Goal: Task Accomplishment & Management: Complete application form

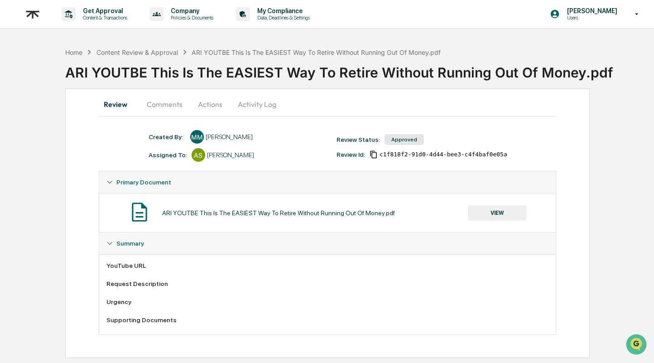
click at [488, 219] on button "VIEW" at bounding box center [497, 212] width 59 height 15
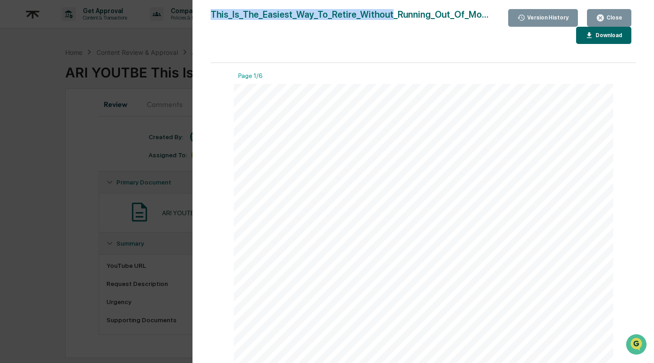
drag, startPoint x: 211, startPoint y: 14, endPoint x: 386, endPoint y: 13, distance: 175.2
click at [386, 13] on div "This_Is_The_Easiest_Way_To_Retire_Without_Running_Out_Of_Mo..." at bounding box center [350, 26] width 278 height 35
copy div "This_Is_The_Easiest_Way_To_Retire_Without"
click at [617, 19] on div "Close" at bounding box center [613, 17] width 18 height 6
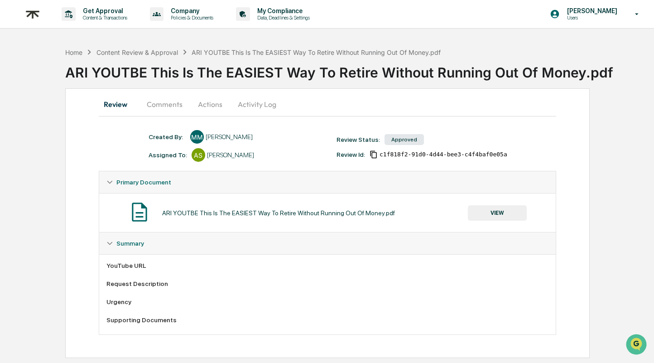
click at [145, 45] on div "Home Content Review & Approval ARI YOUTBE This Is The EASIEST Way To Retire Wit…" at bounding box center [359, 65] width 589 height 45
click at [145, 50] on div "Content Review & Approval" at bounding box center [136, 52] width 81 height 8
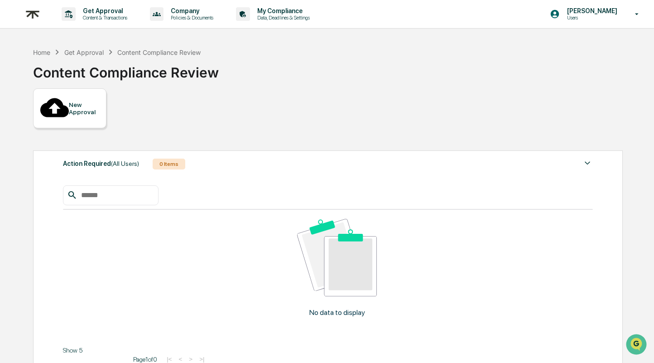
paste input "**********"
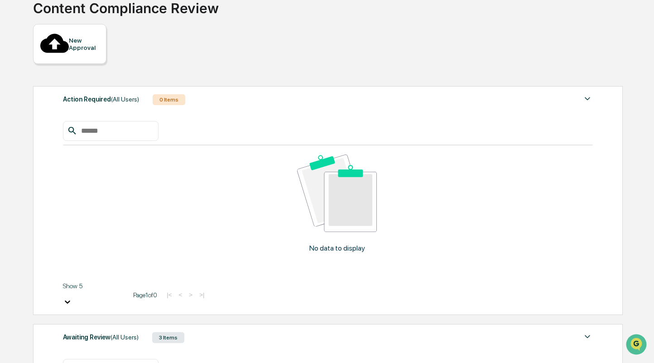
scroll to position [65, 0]
type input "*"
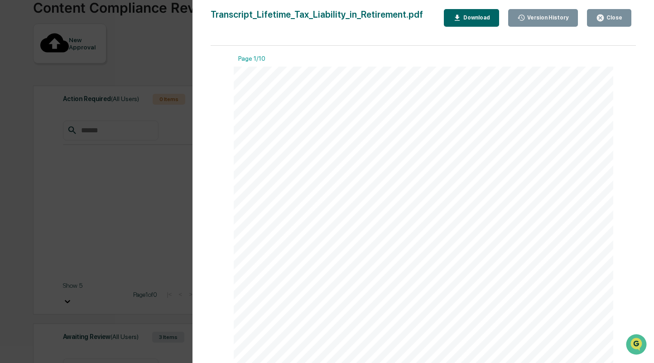
click at [610, 18] on div "Close" at bounding box center [613, 17] width 18 height 6
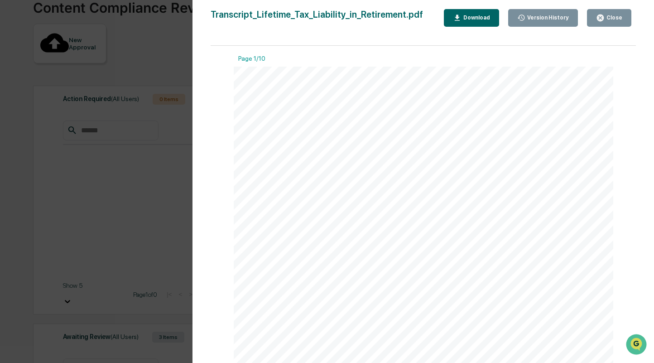
click at [619, 17] on div "Close" at bounding box center [613, 17] width 18 height 6
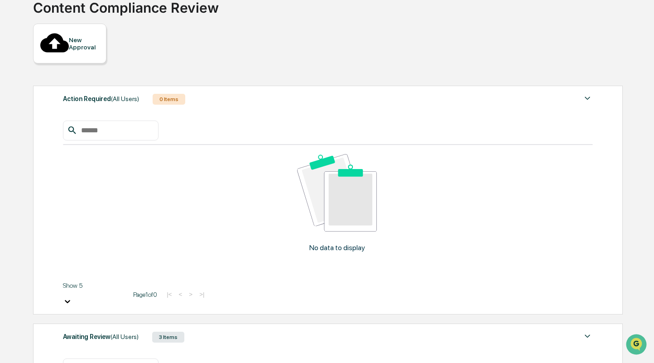
drag, startPoint x: 129, startPoint y: 188, endPoint x: 49, endPoint y: 173, distance: 81.1
paste input "**********"
type input "**********"
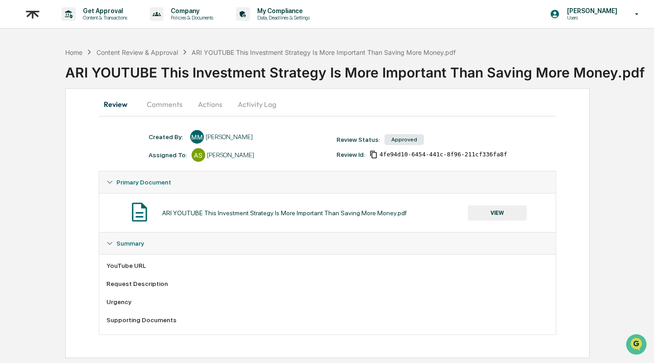
click at [493, 215] on button "VIEW" at bounding box center [497, 212] width 59 height 15
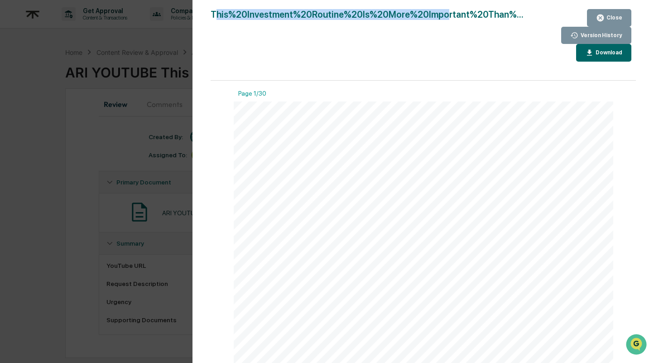
drag, startPoint x: 215, startPoint y: 14, endPoint x: 443, endPoint y: 14, distance: 228.2
click at [443, 14] on div "This%20Investment%20Routine%20Is%20More%20Important%20Than%..." at bounding box center [367, 35] width 313 height 53
copy div "his%20Investment%20Routine%20Is%20More%20Impo"
click at [614, 56] on div "Download" at bounding box center [603, 52] width 37 height 9
click at [608, 17] on div "Close" at bounding box center [613, 17] width 18 height 6
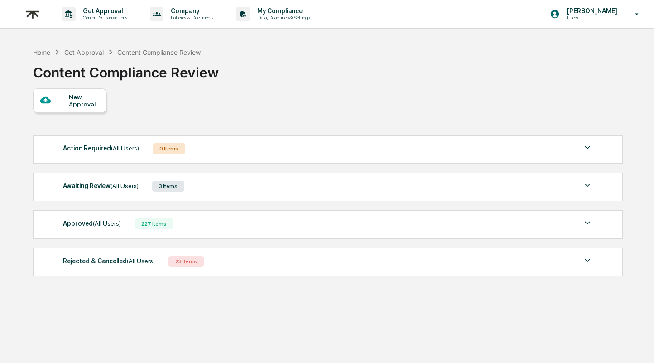
click at [203, 233] on div "Approved (All Users) 227 Items File Name Review Id Created Date Requested By Co…" at bounding box center [327, 224] width 589 height 29
click at [201, 222] on div "Approved (All Users) 227 Items" at bounding box center [328, 223] width 530 height 13
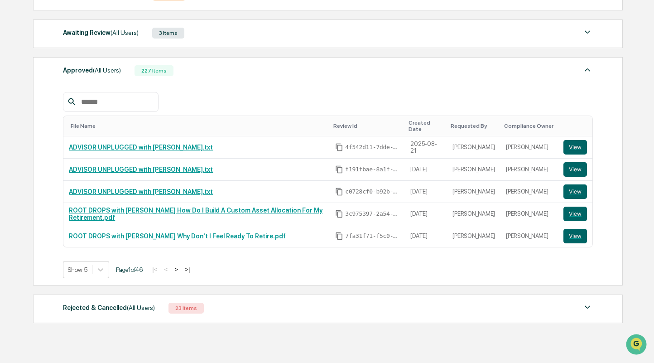
scroll to position [181, 0]
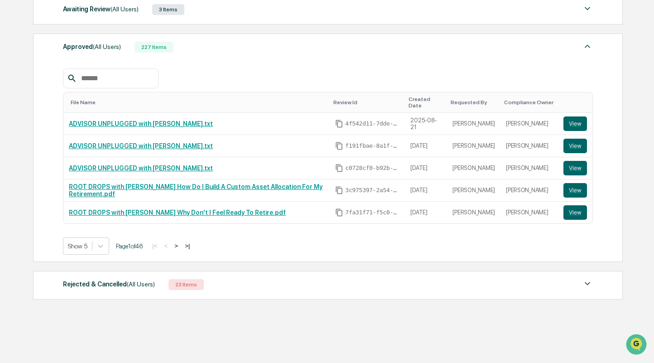
click at [181, 242] on button ">" at bounding box center [176, 246] width 9 height 8
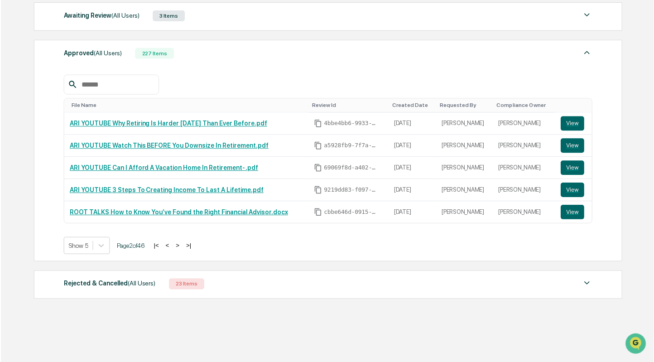
scroll to position [179, 0]
click at [180, 242] on button ">" at bounding box center [176, 246] width 9 height 8
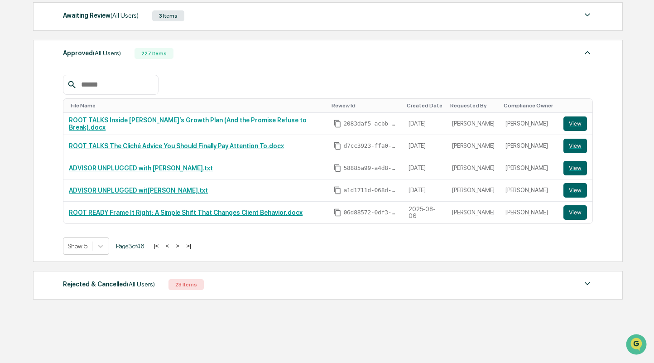
click at [181, 242] on button ">" at bounding box center [177, 246] width 9 height 8
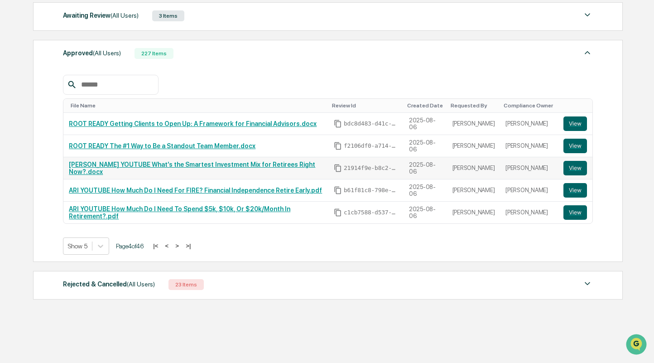
click at [200, 161] on link "JAMES YOUTUBE What’s the Smartest Investment Mix for Retirees Right Now?.docx" at bounding box center [192, 168] width 246 height 14
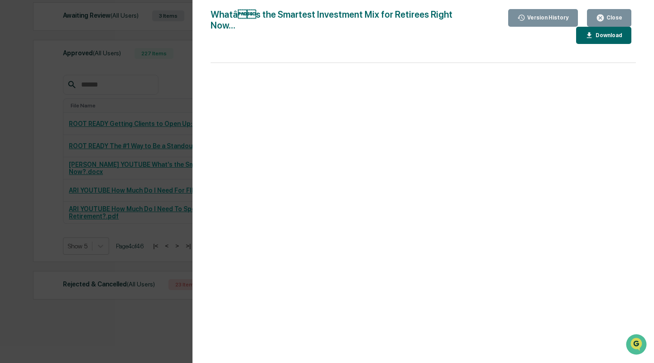
click at [603, 15] on icon "button" at bounding box center [600, 17] width 7 height 7
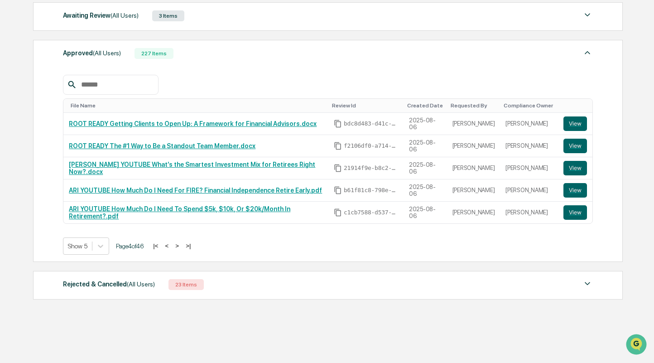
click at [182, 242] on button ">" at bounding box center [176, 246] width 9 height 8
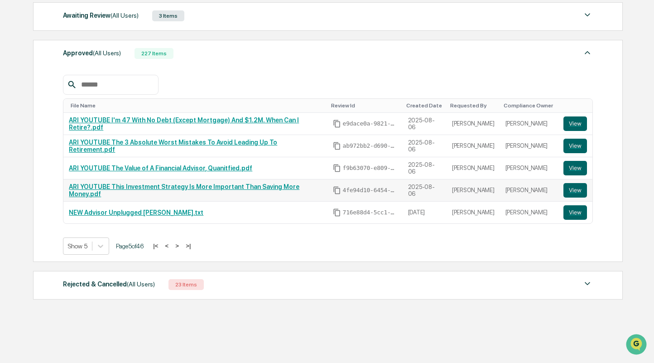
click at [189, 183] on link "ARI YOUTUBE This Investment Strategy Is More Important Than Saving More Money.p…" at bounding box center [184, 190] width 230 height 14
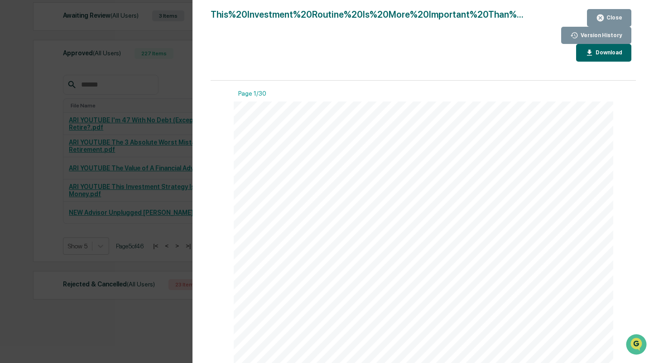
click at [84, 196] on div "Version History 08/06/2025, 08:01 PM Makayla Morman This%20Investment%20Routine…" at bounding box center [327, 181] width 654 height 363
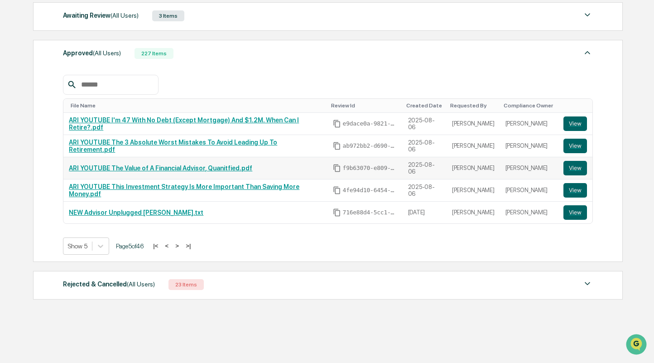
click at [148, 164] on link "ARI YOUTUBE The Value of A Financial Advisor, Quanitfied.pdf" at bounding box center [160, 167] width 183 height 7
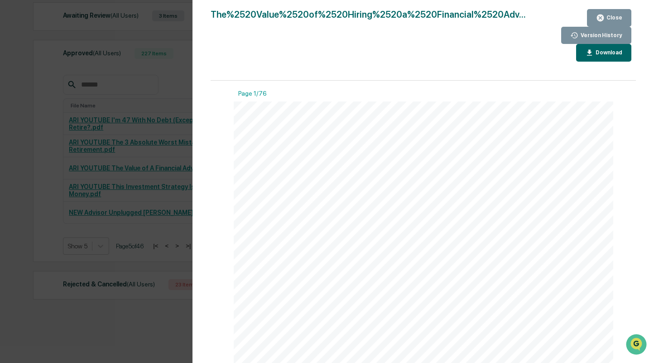
click at [148, 161] on div "Version History 08/06/2025, 08:02 PM Makayla Morman The%2520Value%2520of%2520Hi…" at bounding box center [327, 181] width 654 height 363
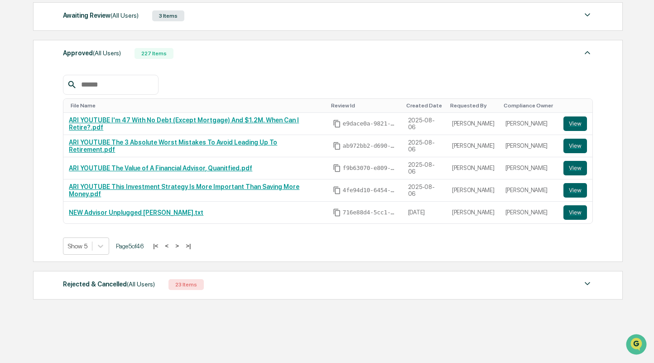
click at [136, 139] on div "Version History 08/06/2025, 08:02 PM Makayla Morman The%2520Value%2520of%2520Hi…" at bounding box center [327, 181] width 654 height 363
click at [135, 139] on link "ARI YOUTUBE The 3 Absolute Worst Mistakes To Avoid Leading Up To Retirement.pdf" at bounding box center [173, 146] width 208 height 14
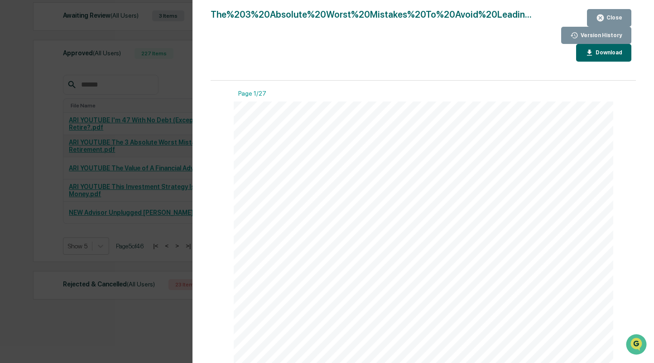
click at [135, 135] on div "Version History 08/06/2025, 08:03 PM Makayla Morman The%203%20Absolute%20Worst%…" at bounding box center [327, 181] width 654 height 363
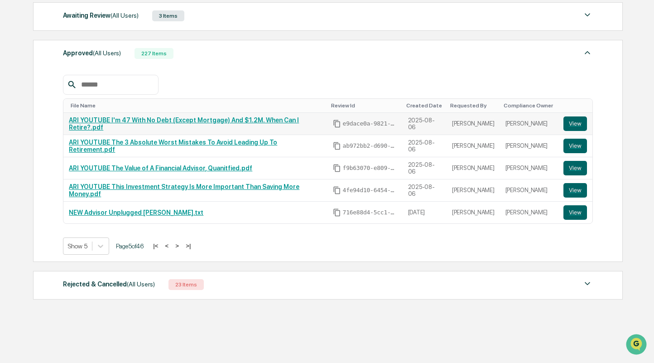
click at [136, 116] on link "ARI YOUTUBE I'm 47 With No Debt (Except Mortgage) And $1.2M. When Can I Retire?…" at bounding box center [184, 123] width 230 height 14
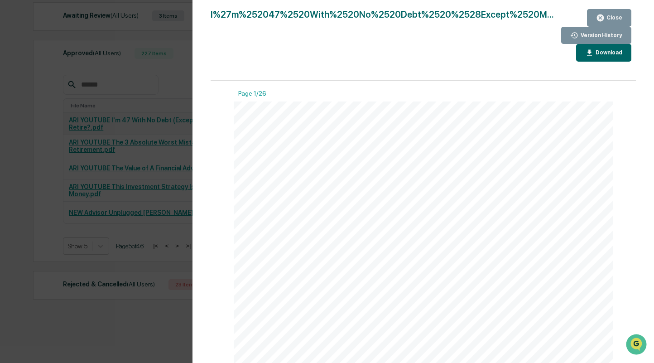
click at [136, 116] on div "Version History 08/06/2025, 08:03 PM Makayla Morman I%27m%252047%2520With%2520N…" at bounding box center [327, 181] width 654 height 363
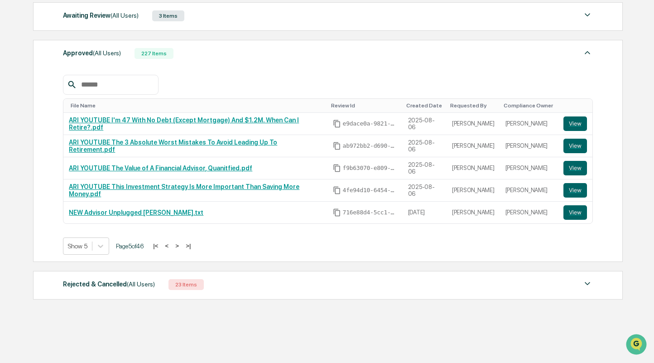
click at [170, 242] on button "<" at bounding box center [167, 246] width 9 height 8
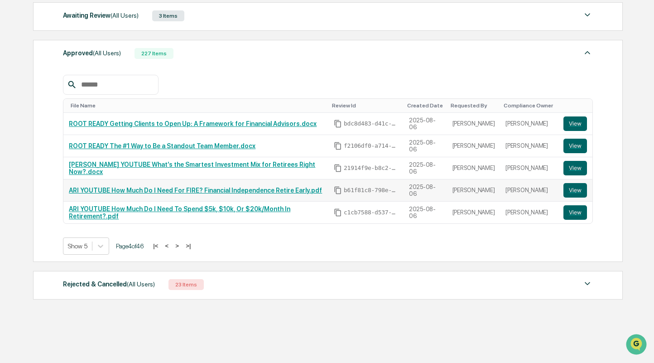
click at [177, 187] on link "ARI YOUTUBE How Much Do I Need For FIRE? Financial Independence Retire Early.pdf" at bounding box center [195, 190] width 253 height 7
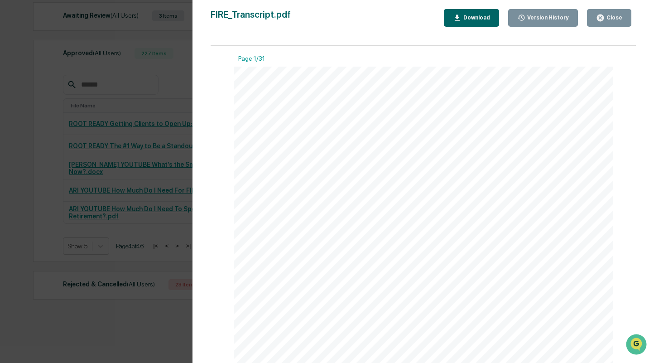
click at [131, 196] on div "Version History 08/06/2025, 08:05 PM Makayla Morman FIRE_Transcript.pdf Close V…" at bounding box center [327, 181] width 654 height 363
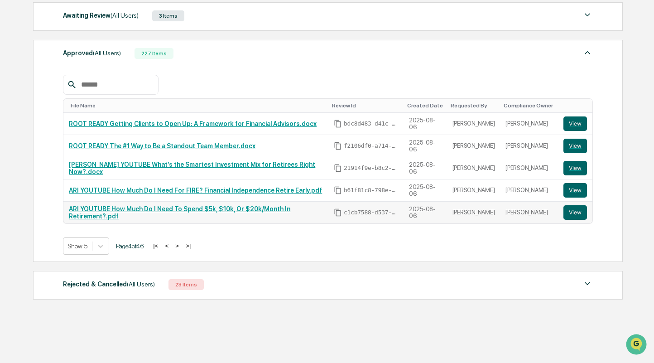
click at [134, 205] on link "ARI YOUTUBE How Much Do I Need To Spend $5k, $10k, Or $20k/Month In Retirement?…" at bounding box center [179, 212] width 221 height 14
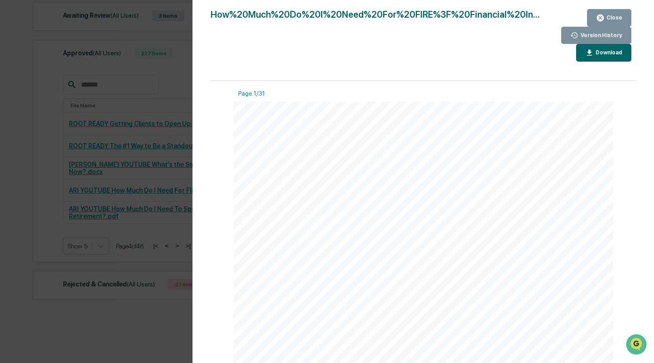
click at [134, 202] on div "Version History 08/06/2025, 08:04 PM Makayla Morman How%20Much%20Do%20I%20Need%…" at bounding box center [327, 181] width 654 height 363
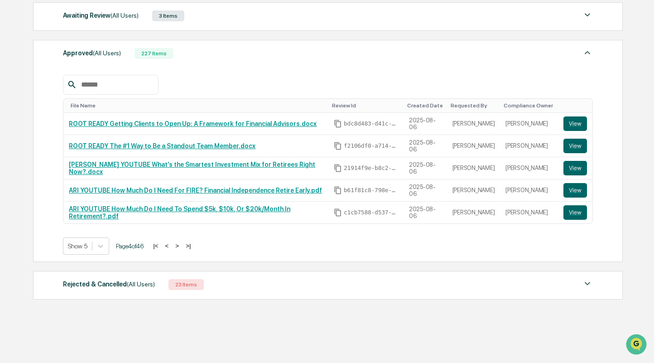
click at [182, 242] on button ">" at bounding box center [176, 246] width 9 height 8
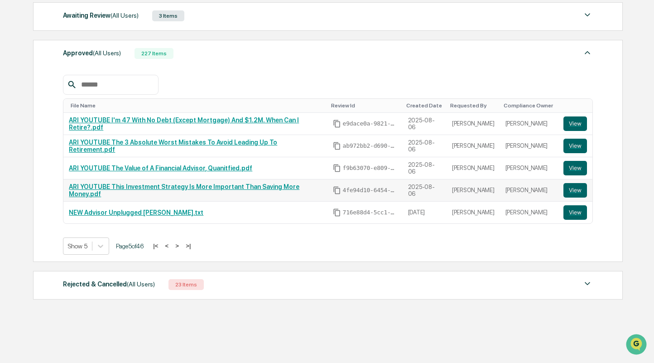
click at [192, 183] on link "ARI YOUTUBE This Investment Strategy Is More Important Than Saving More Money.p…" at bounding box center [184, 190] width 230 height 14
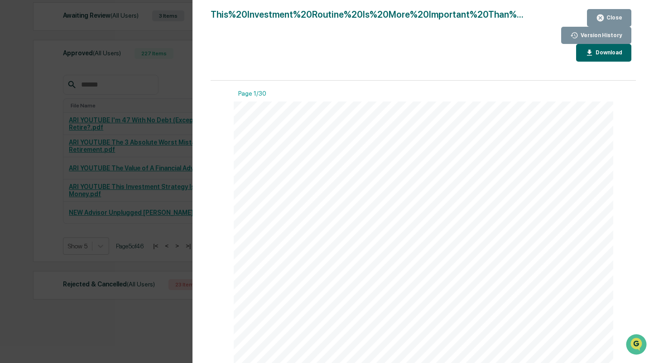
click at [603, 17] on icon "button" at bounding box center [600, 17] width 7 height 7
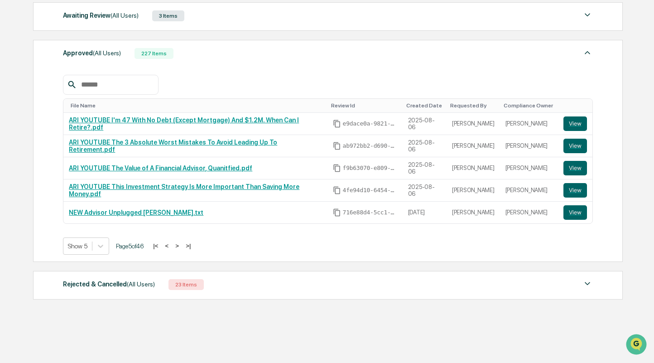
click at [172, 242] on button "<" at bounding box center [167, 246] width 9 height 8
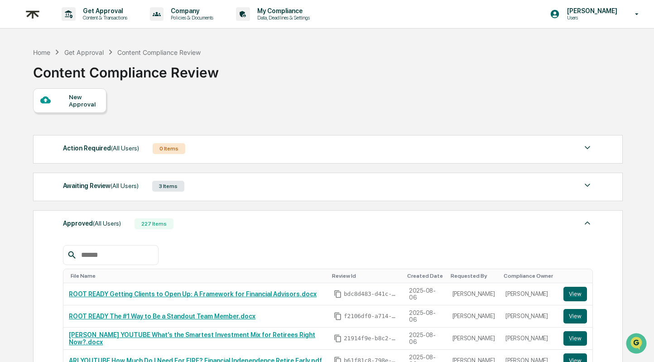
scroll to position [0, 0]
click at [226, 192] on div "Awaiting Review (All Users) 3 Items File Name Review Id Created Date Requested …" at bounding box center [327, 186] width 589 height 29
click at [81, 97] on div "New Approval" at bounding box center [84, 100] width 30 height 14
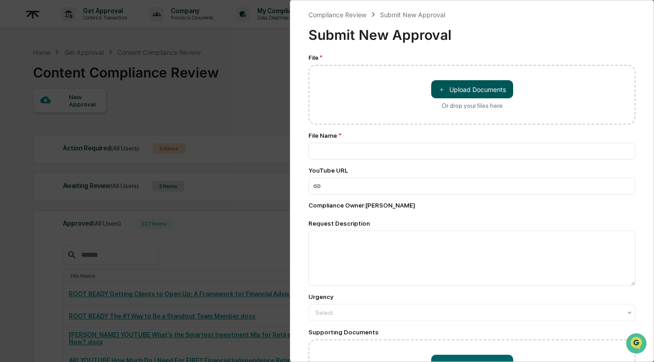
click at [483, 88] on button "＋ Upload Documents" at bounding box center [472, 89] width 82 height 18
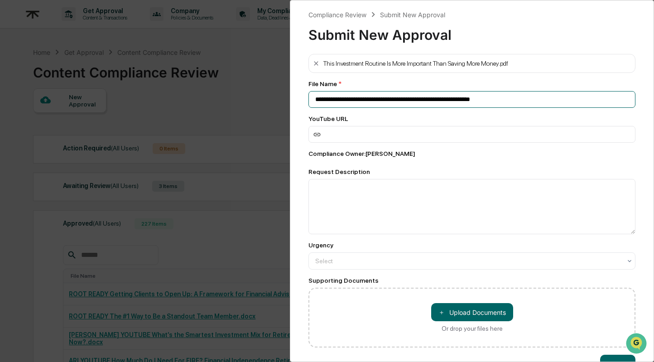
click at [317, 100] on input "**********" at bounding box center [471, 99] width 327 height 17
drag, startPoint x: 343, startPoint y: 99, endPoint x: 542, endPoint y: 97, distance: 199.6
click at [542, 97] on input "**********" at bounding box center [471, 99] width 327 height 17
paste input
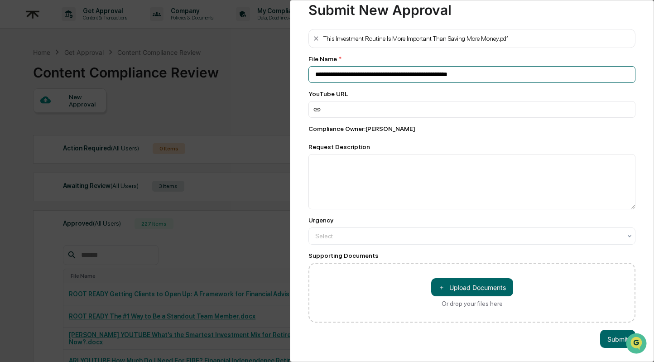
scroll to position [26, 0]
type input "**********"
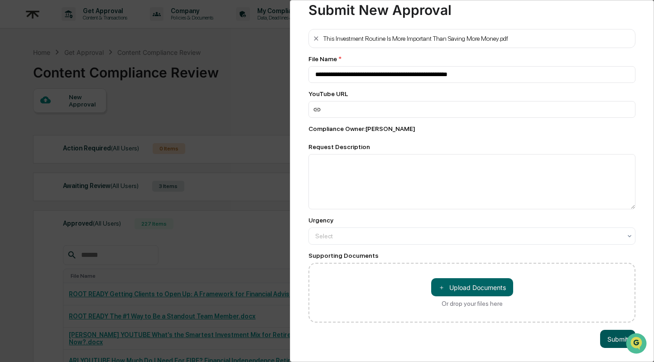
click at [615, 333] on button "Submit" at bounding box center [617, 339] width 35 height 18
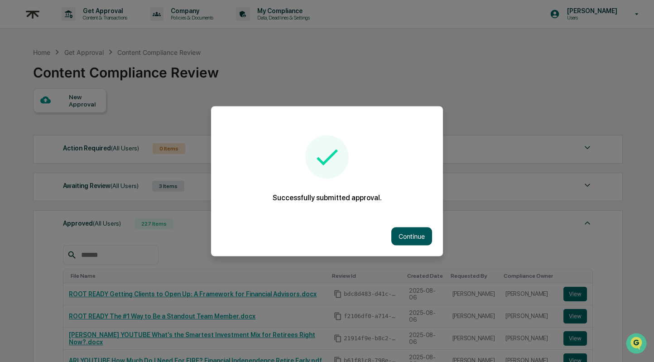
click at [404, 237] on button "Continue" at bounding box center [411, 236] width 41 height 18
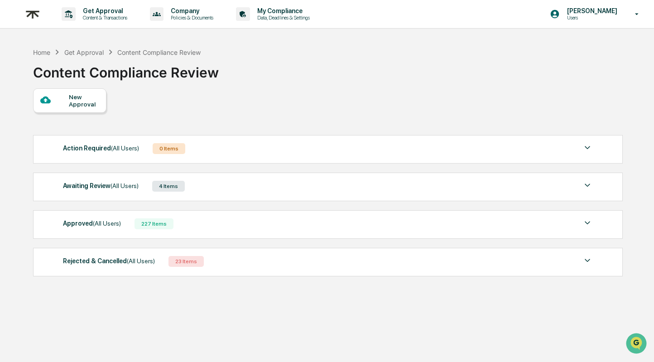
click at [71, 101] on div "New Approval" at bounding box center [84, 100] width 30 height 14
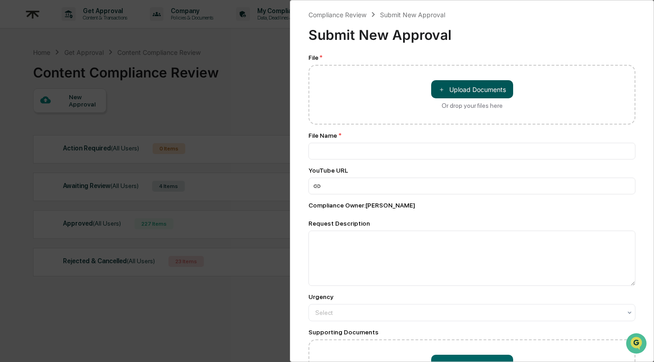
click at [479, 91] on button "＋ Upload Documents" at bounding box center [472, 89] width 82 height 18
click at [472, 97] on button "＋ Upload Documents" at bounding box center [472, 89] width 82 height 18
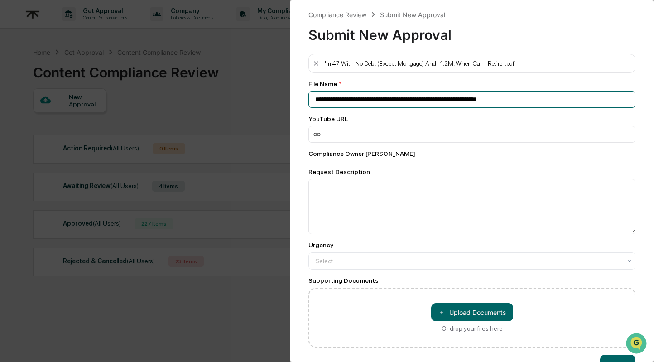
click at [315, 99] on input "**********" at bounding box center [471, 99] width 327 height 17
drag, startPoint x: 343, startPoint y: 98, endPoint x: 499, endPoint y: 94, distance: 155.8
click at [499, 94] on input "**********" at bounding box center [471, 99] width 327 height 17
drag, startPoint x: 548, startPoint y: 99, endPoint x: 343, endPoint y: 99, distance: 205.5
click at [343, 99] on input "**********" at bounding box center [471, 99] width 327 height 17
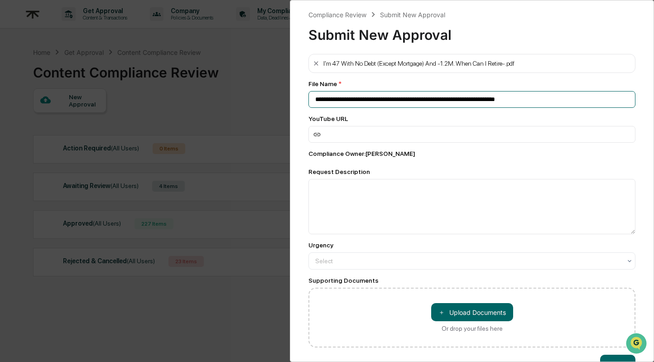
paste input
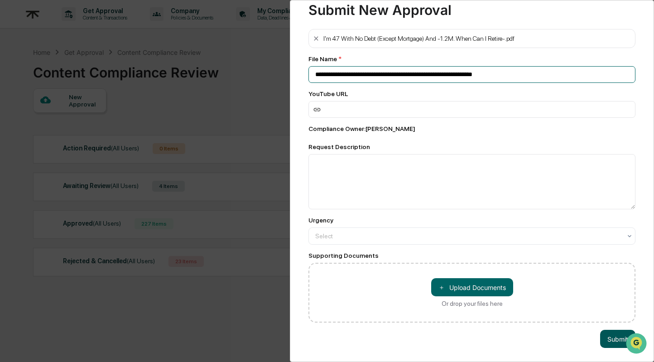
type input "**********"
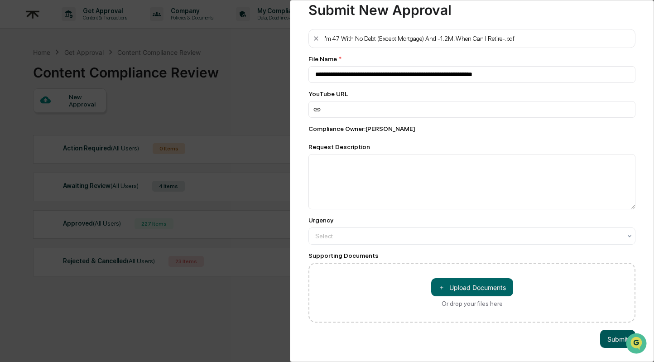
click at [608, 339] on button "Submit" at bounding box center [617, 339] width 35 height 18
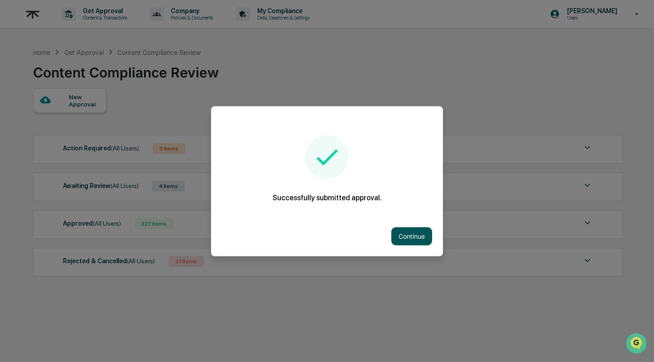
click at [420, 234] on button "Continue" at bounding box center [411, 236] width 41 height 18
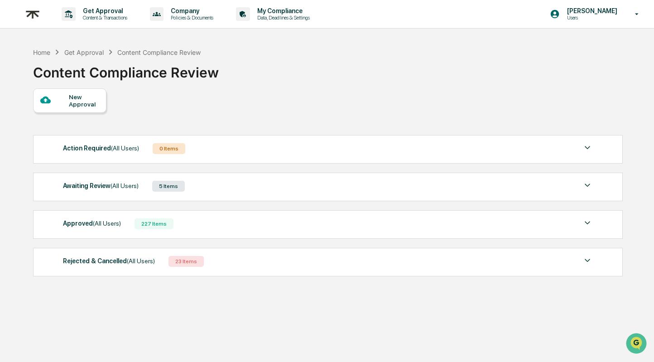
click at [87, 106] on div "New Approval" at bounding box center [84, 100] width 30 height 14
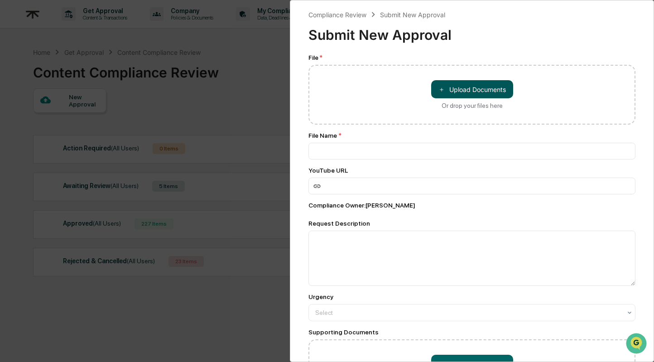
click at [479, 88] on button "＋ Upload Documents" at bounding box center [472, 89] width 82 height 18
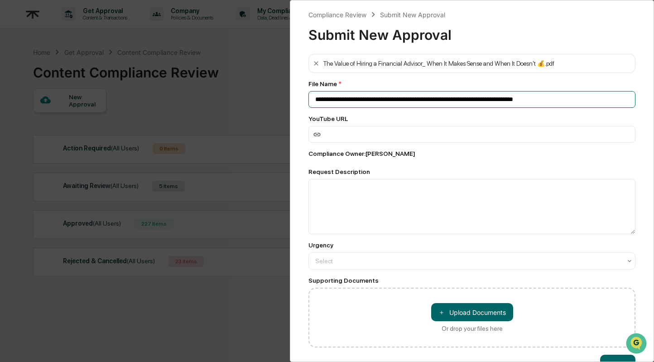
drag, startPoint x: 565, startPoint y: 99, endPoint x: 264, endPoint y: 99, distance: 301.5
click at [263, 99] on div "**********" at bounding box center [327, 181] width 654 height 362
paste input
click at [314, 100] on input "**********" at bounding box center [471, 99] width 327 height 17
type input "**********"
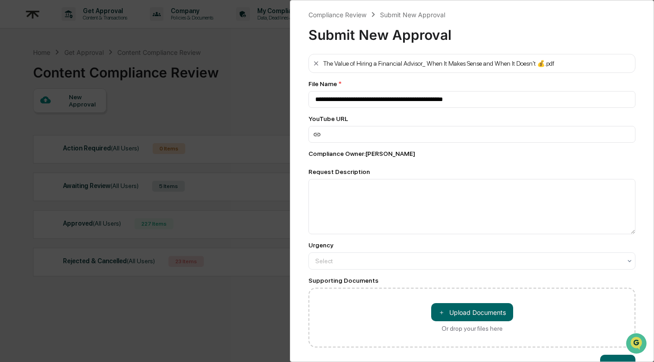
click at [482, 244] on div "Urgency" at bounding box center [471, 244] width 327 height 7
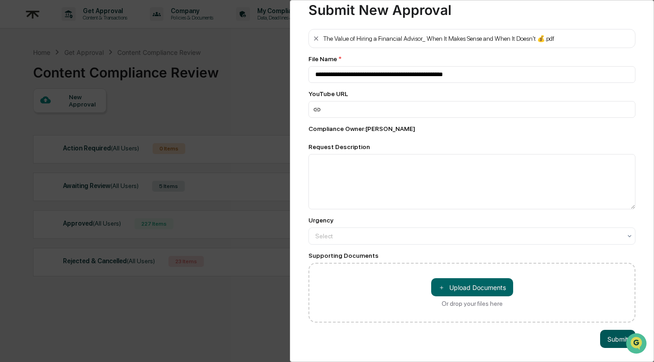
click at [617, 339] on button "Submit" at bounding box center [617, 339] width 35 height 18
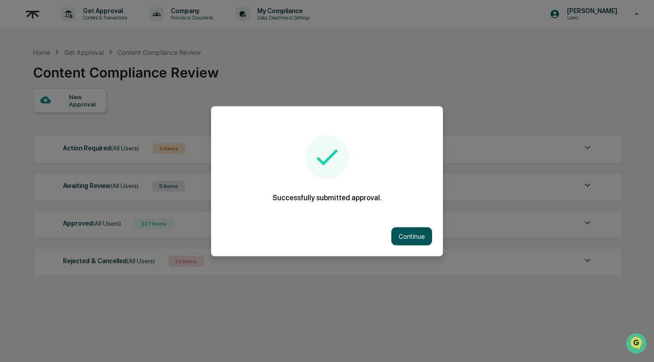
click at [417, 234] on button "Continue" at bounding box center [411, 236] width 41 height 18
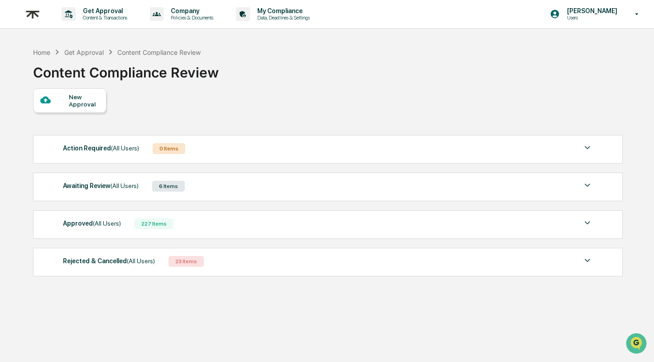
click at [70, 95] on div "New Approval" at bounding box center [84, 100] width 30 height 14
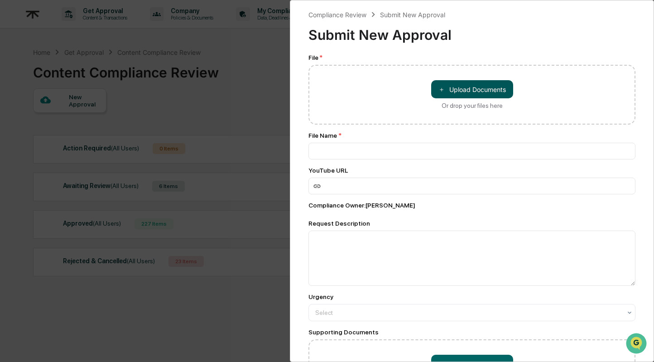
click at [497, 95] on button "＋ Upload Documents" at bounding box center [472, 89] width 82 height 18
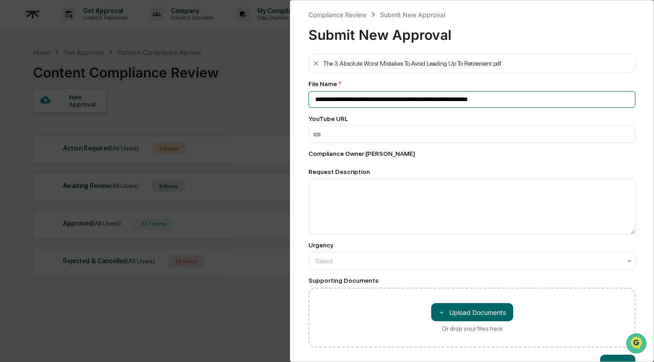
drag, startPoint x: 510, startPoint y: 100, endPoint x: 290, endPoint y: 99, distance: 219.6
click at [290, 99] on div "**********" at bounding box center [472, 181] width 364 height 362
paste input "**********"
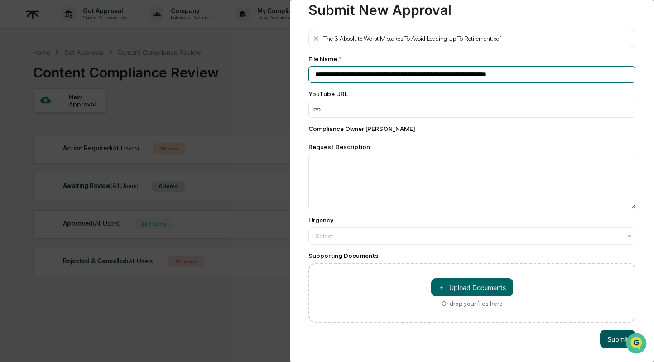
type input "**********"
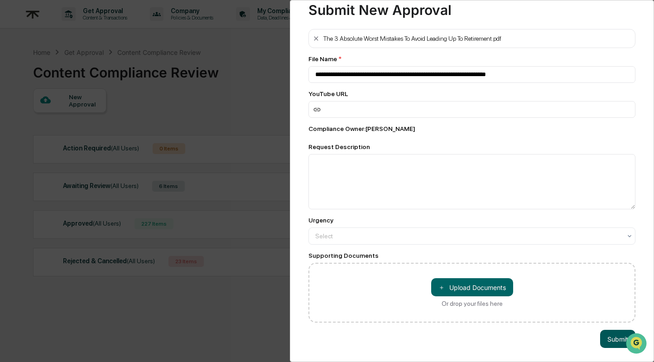
click at [610, 343] on button "Submit" at bounding box center [617, 339] width 35 height 18
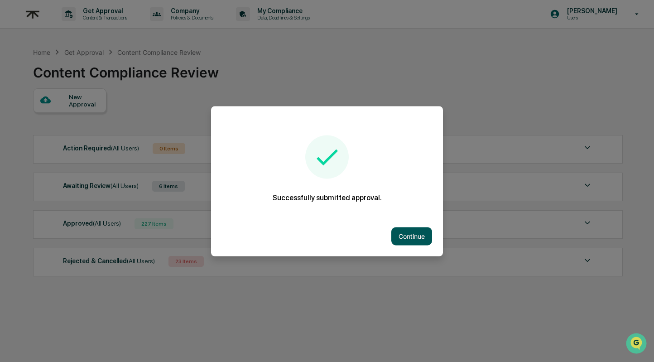
click at [408, 239] on button "Continue" at bounding box center [411, 236] width 41 height 18
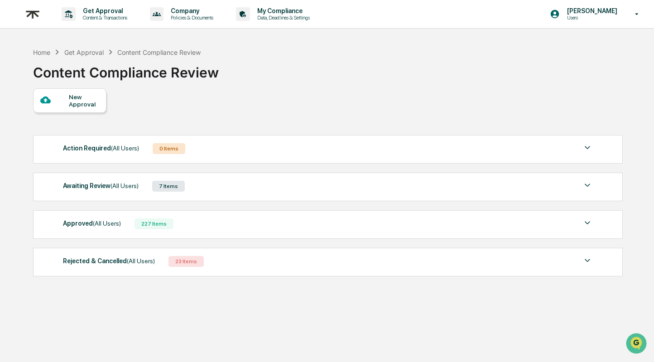
click at [304, 192] on div "Awaiting Review (All Users) 7 Items" at bounding box center [328, 186] width 530 height 13
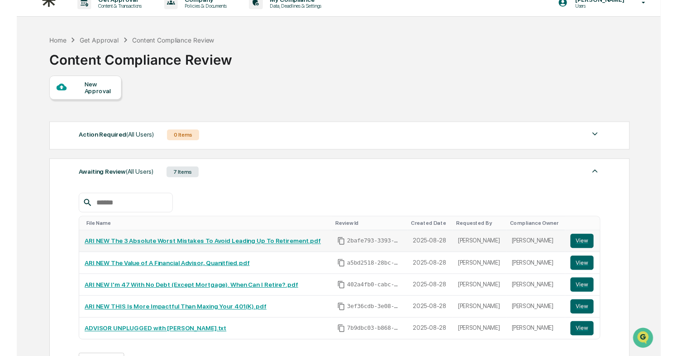
scroll to position [16, 0]
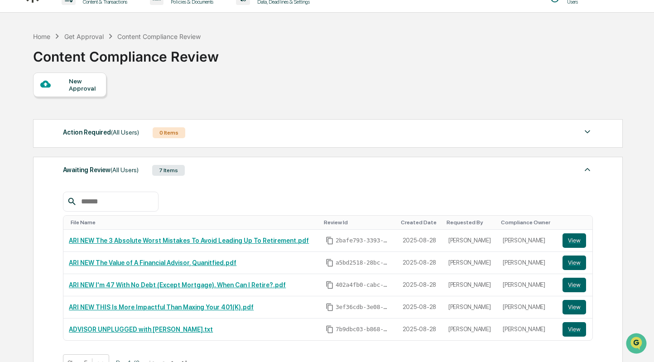
click at [56, 88] on div at bounding box center [54, 84] width 29 height 11
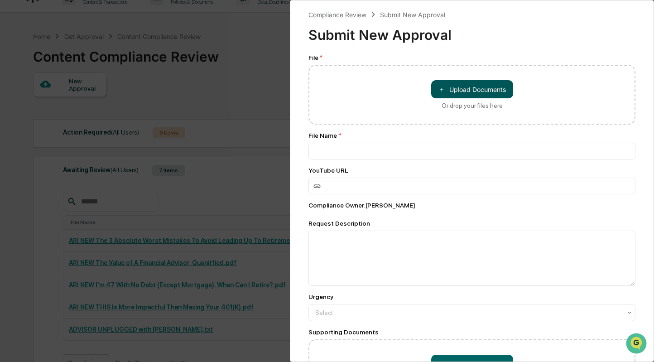
click at [473, 91] on button "＋ Upload Documents" at bounding box center [472, 89] width 82 height 18
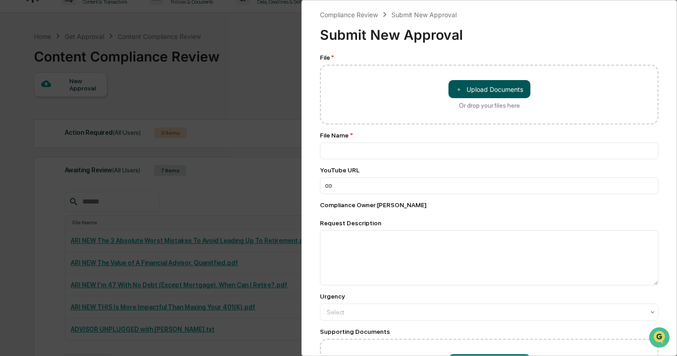
click at [498, 91] on button "＋ Upload Documents" at bounding box center [490, 89] width 82 height 18
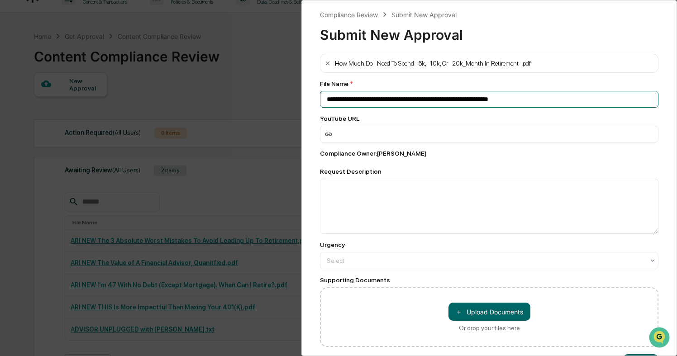
click at [327, 98] on input "**********" at bounding box center [489, 99] width 339 height 17
drag, startPoint x: 355, startPoint y: 97, endPoint x: 566, endPoint y: 97, distance: 210.5
click at [566, 97] on input "**********" at bounding box center [489, 99] width 339 height 17
paste input
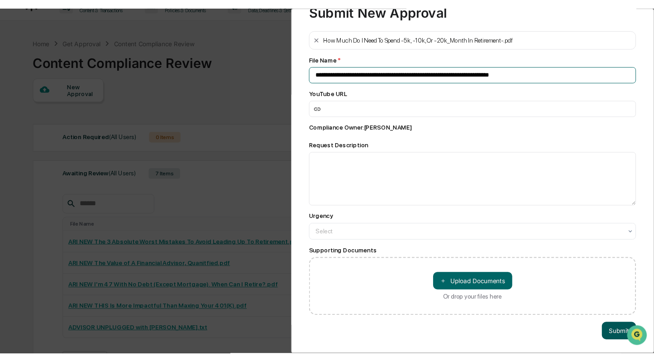
scroll to position [32, 0]
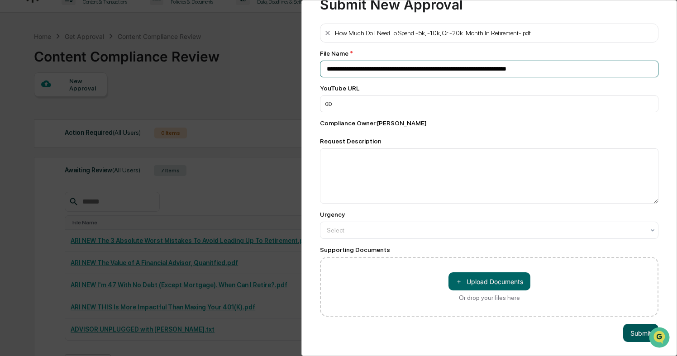
type input "**********"
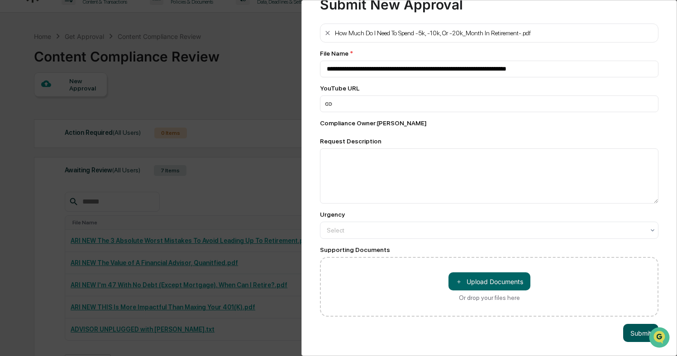
click at [631, 334] on button "Submit" at bounding box center [640, 333] width 35 height 18
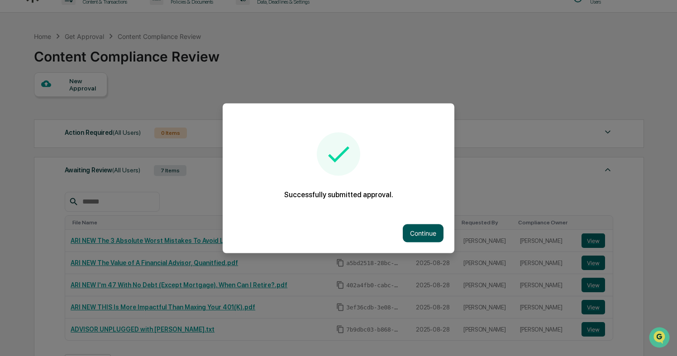
click at [408, 237] on button "Continue" at bounding box center [423, 233] width 41 height 18
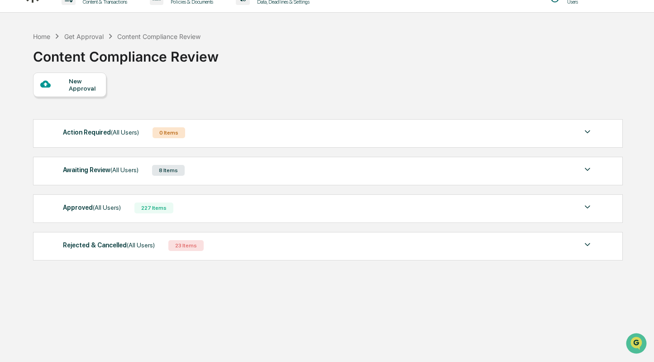
click at [392, 70] on div "Home Get Approval Content Compliance Review Content Compliance Review" at bounding box center [327, 49] width 589 height 45
click at [328, 174] on div "Awaiting Review (All Users) 8 Items" at bounding box center [328, 170] width 530 height 13
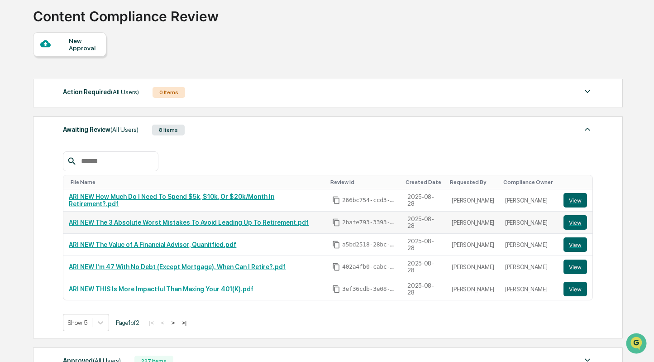
scroll to position [158, 0]
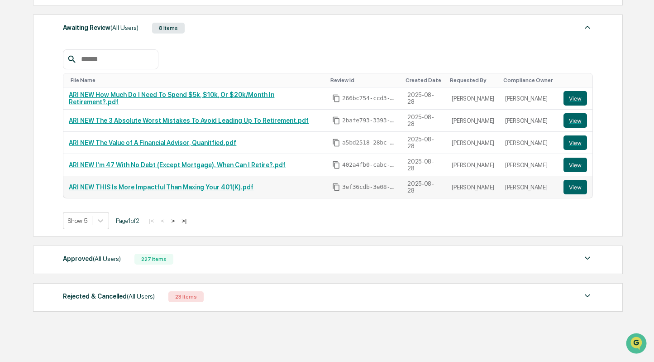
click at [206, 187] on link "ARI NEW THIS Is More Impactful Than Maxing Your 401(K).pdf" at bounding box center [161, 186] width 185 height 7
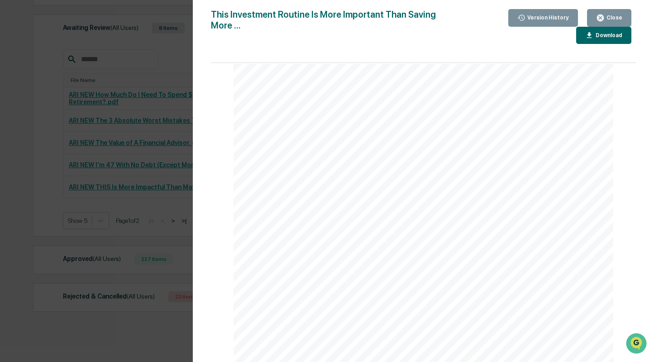
scroll to position [1082, 0]
click at [610, 18] on div "Close" at bounding box center [614, 17] width 18 height 6
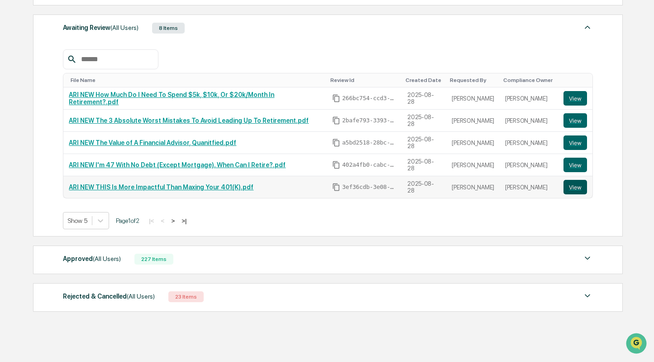
click at [569, 185] on button "View" at bounding box center [576, 187] width 24 height 14
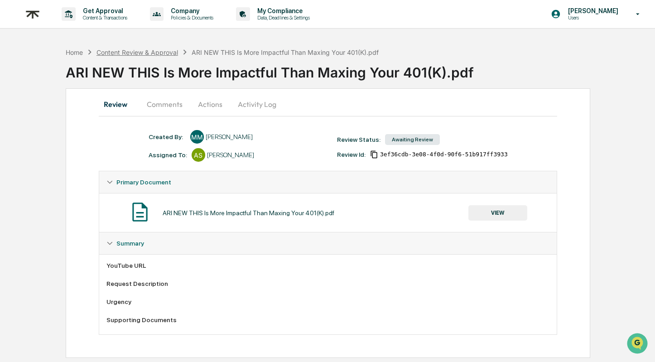
click at [116, 48] on div "Content Review & Approval" at bounding box center [136, 52] width 81 height 8
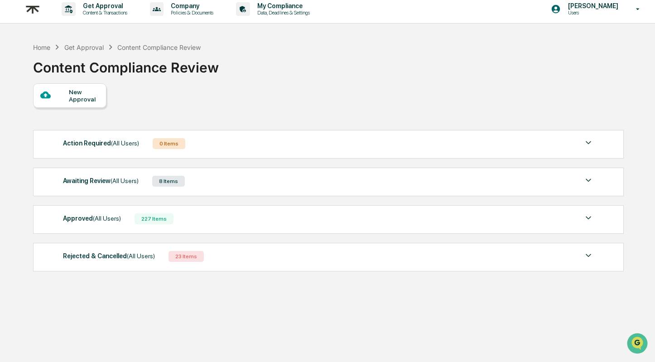
click at [183, 222] on div "Approved (All Users) 227 Items" at bounding box center [328, 218] width 530 height 13
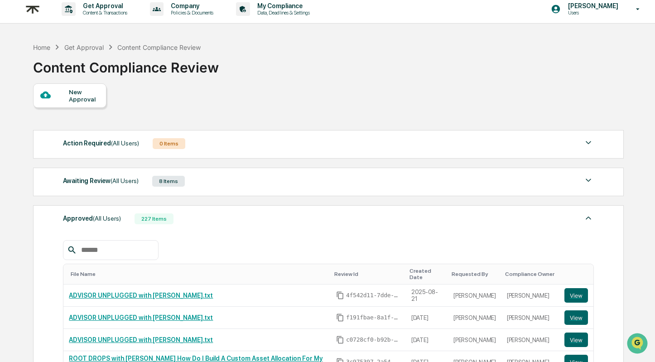
click at [123, 250] on input "text" at bounding box center [115, 250] width 77 height 12
paste input "**********"
type input "**********"
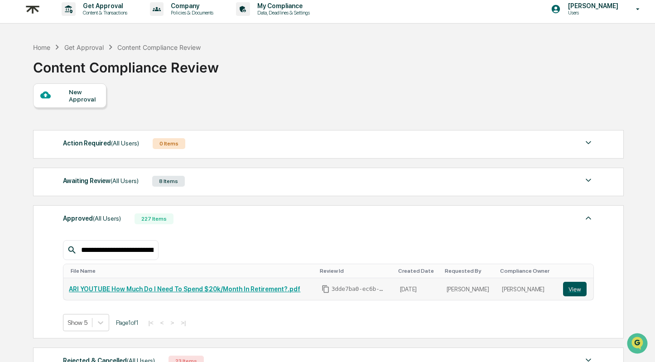
click at [578, 290] on button "View" at bounding box center [575, 289] width 24 height 14
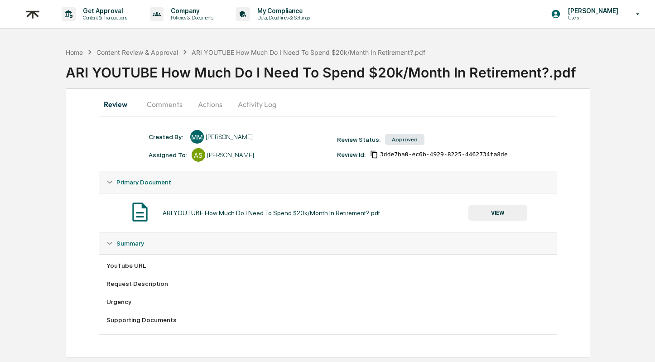
click at [504, 218] on button "VIEW" at bounding box center [497, 212] width 59 height 15
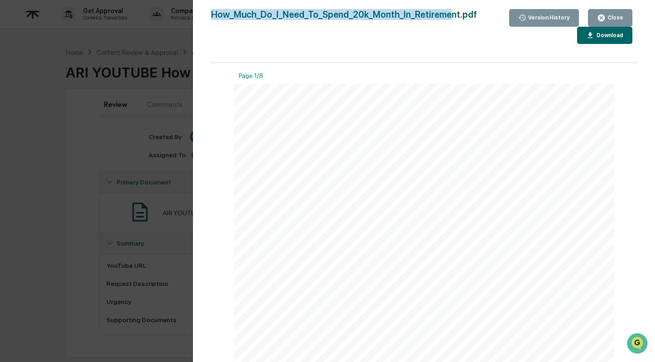
copy div "How_Much_Do_I_Need_To_Spend_20k_Month_In_Retireme"
drag, startPoint x: 219, startPoint y: 13, endPoint x: 444, endPoint y: 19, distance: 224.6
click at [444, 19] on div "Version History [DATE] 10:17 PM [PERSON_NAME] How_Much_Do_I_Need_To_Spend_20k_M…" at bounding box center [424, 190] width 462 height 380
click at [608, 17] on div "Close" at bounding box center [614, 17] width 18 height 6
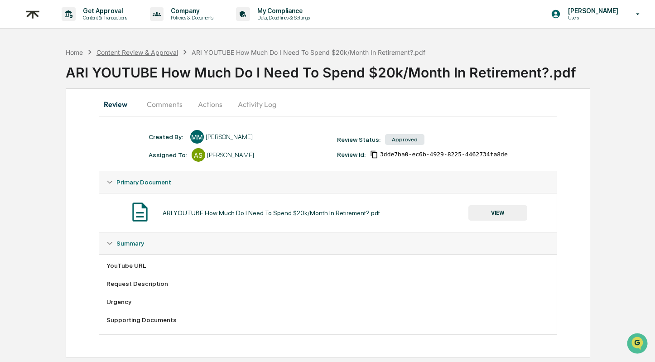
click at [144, 55] on div "Content Review & Approval" at bounding box center [136, 52] width 81 height 8
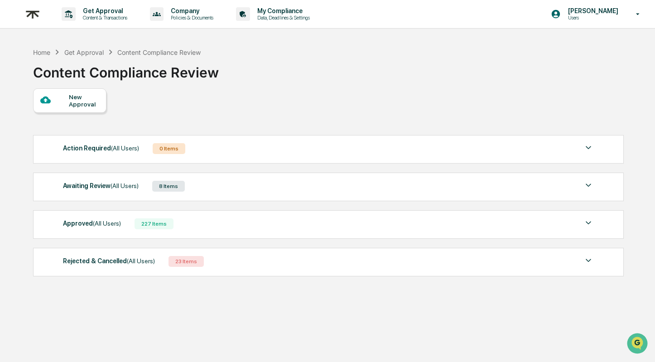
click at [187, 218] on div "Approved (All Users) 227 Items" at bounding box center [328, 223] width 530 height 13
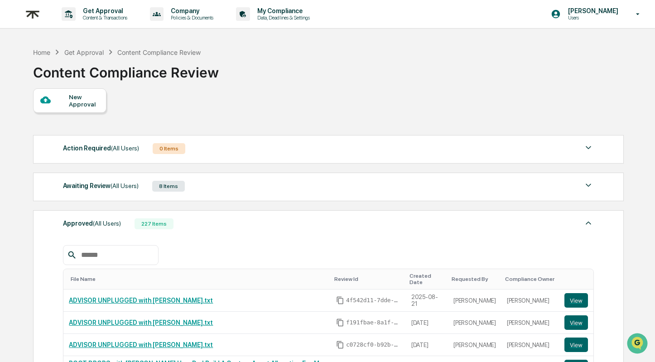
click at [122, 257] on input "text" at bounding box center [115, 255] width 77 height 12
paste input "**********"
type input "**********"
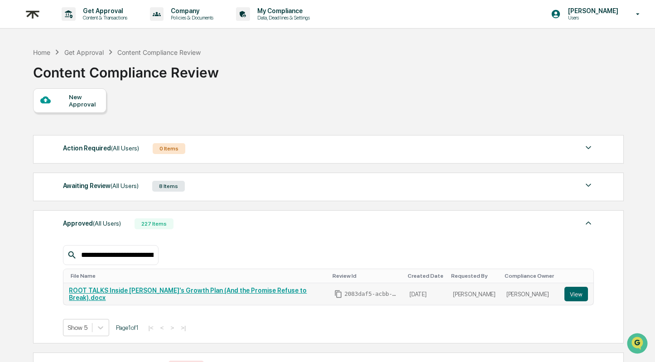
click at [246, 292] on link "ROOT TALKS Inside [PERSON_NAME]’s Growth Plan (And the Promise Refuse to Break)…" at bounding box center [188, 294] width 238 height 14
